Goal: Task Accomplishment & Management: Manage account settings

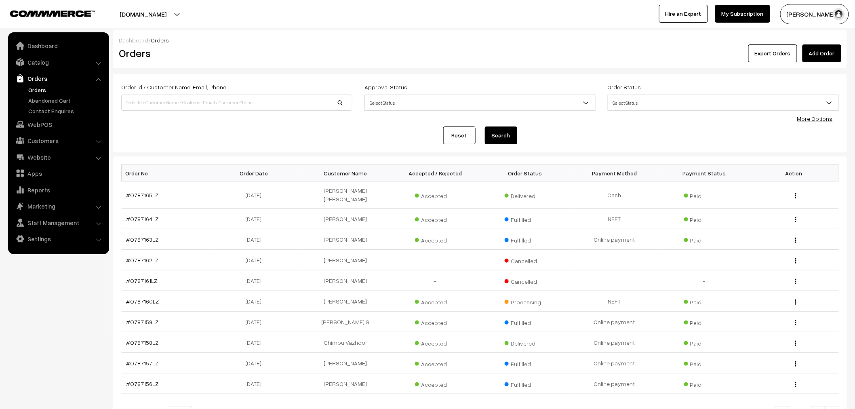
click at [672, 98] on span "Select Status" at bounding box center [723, 103] width 230 height 14
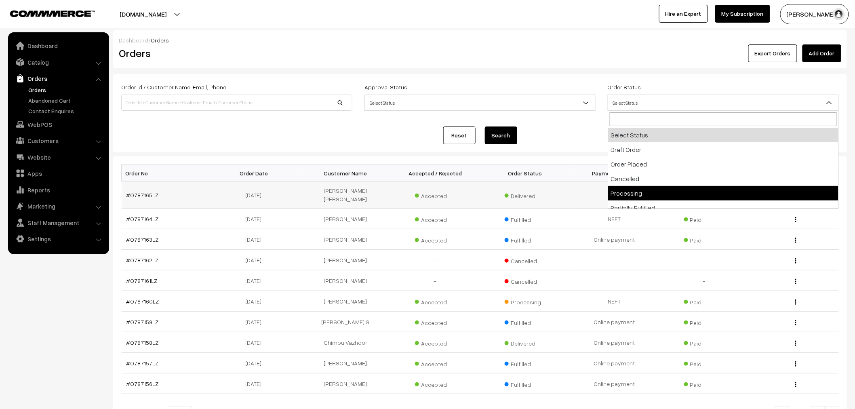
select select "5"
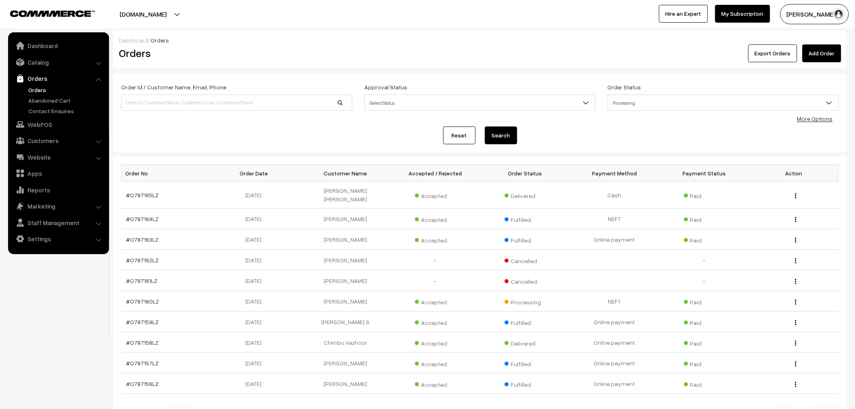
click at [494, 135] on button "Search" at bounding box center [501, 135] width 32 height 18
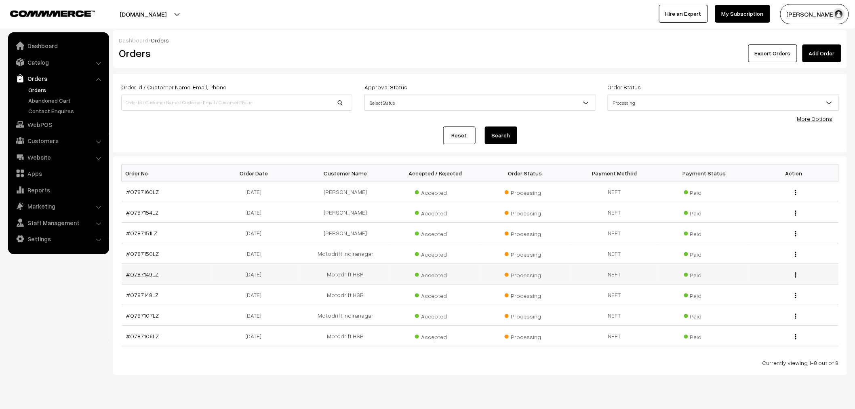
click at [134, 272] on link "#O787149LZ" at bounding box center [142, 274] width 32 height 7
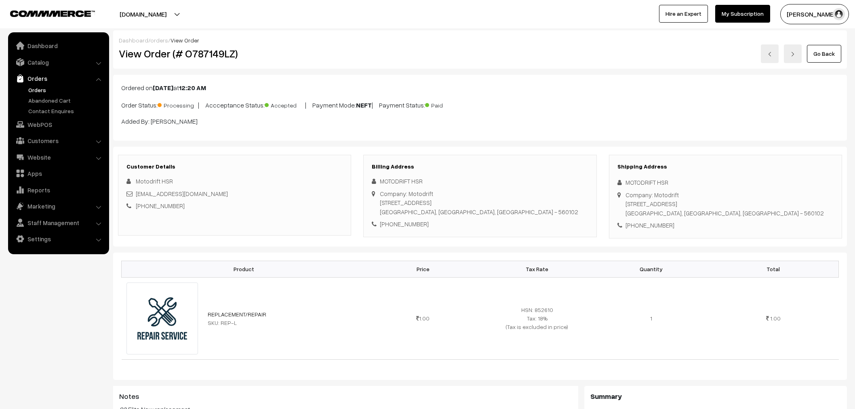
scroll to position [179, 0]
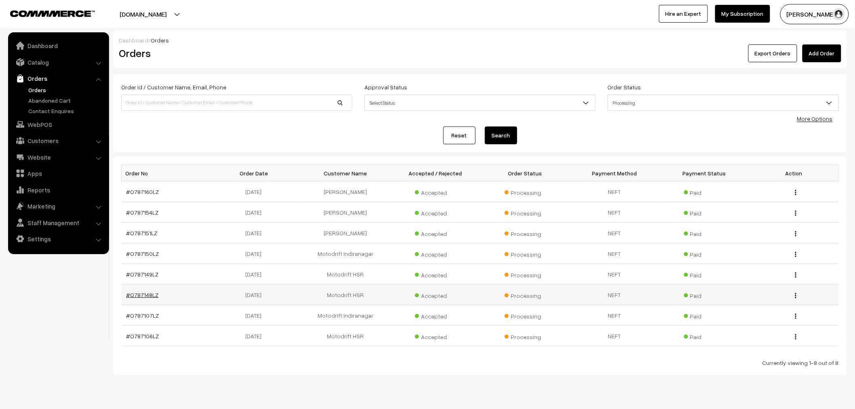
click at [142, 297] on link "#O787148LZ" at bounding box center [142, 294] width 32 height 7
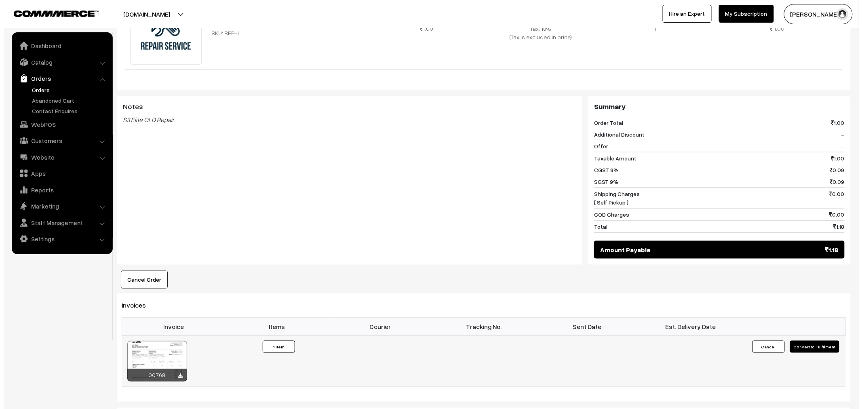
scroll to position [359, 0]
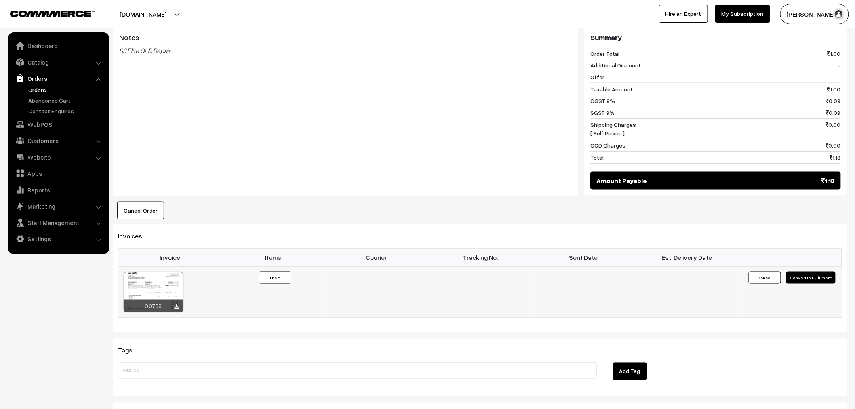
click at [813, 284] on td "Cancel Convert to Fulfilment" at bounding box center [790, 291] width 103 height 51
click at [811, 279] on button "Convert to Fulfilment" at bounding box center [810, 278] width 49 height 12
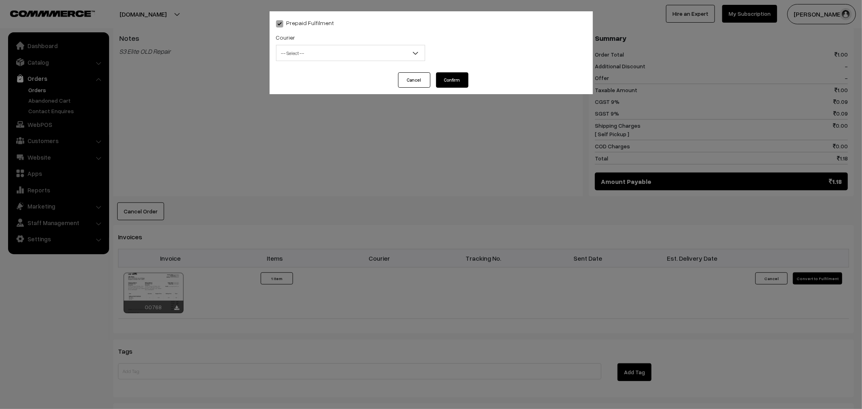
click at [283, 58] on span "-- Select --" at bounding box center [350, 53] width 148 height 14
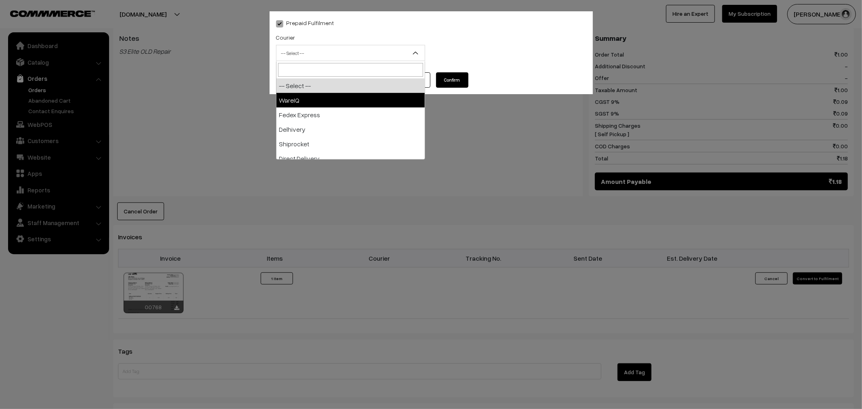
select select "1"
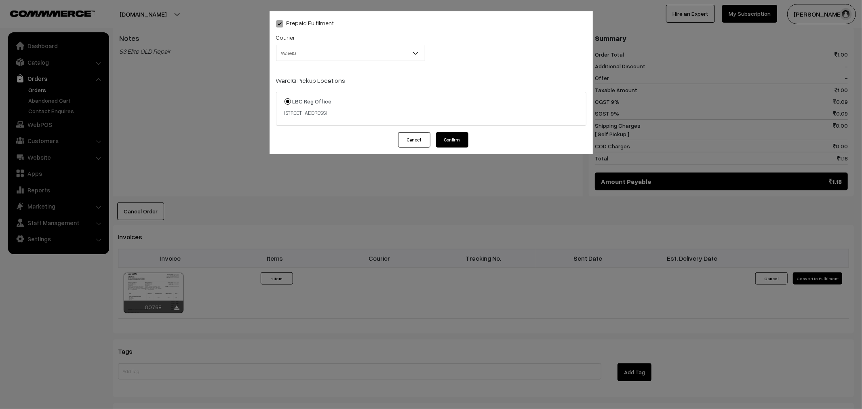
click at [459, 137] on button "Confirm" at bounding box center [452, 139] width 32 height 15
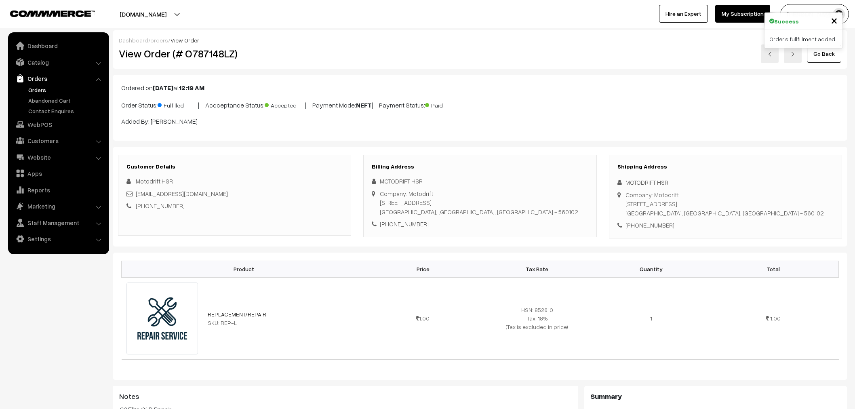
scroll to position [359, 0]
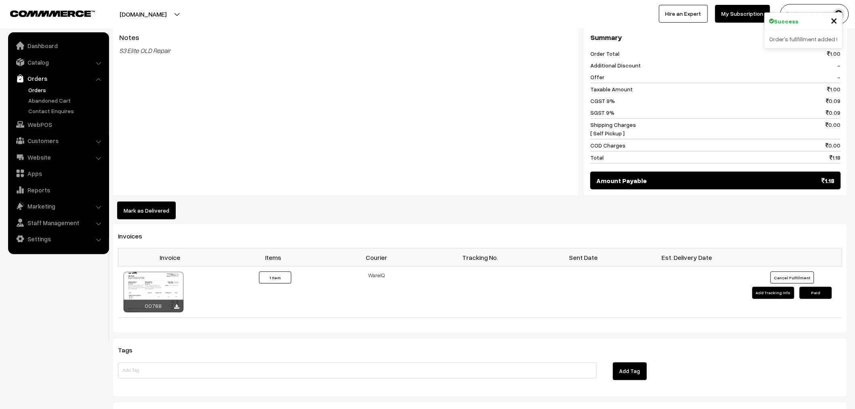
click at [35, 88] on link "Orders" at bounding box center [66, 90] width 80 height 8
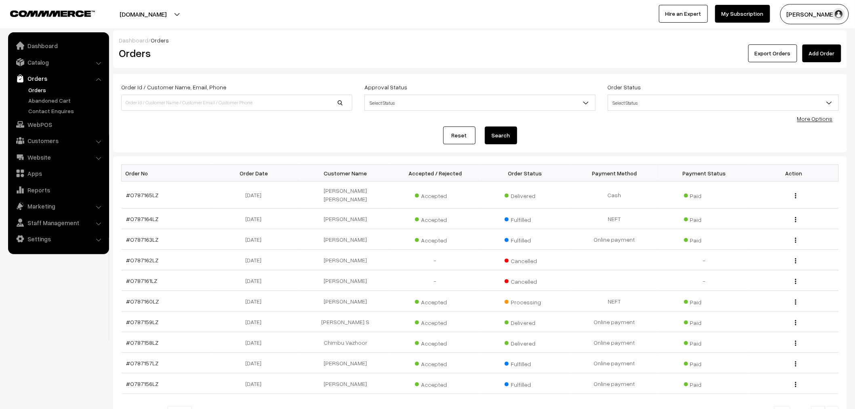
click at [43, 88] on link "Orders" at bounding box center [66, 90] width 80 height 8
